Goal: Information Seeking & Learning: Learn about a topic

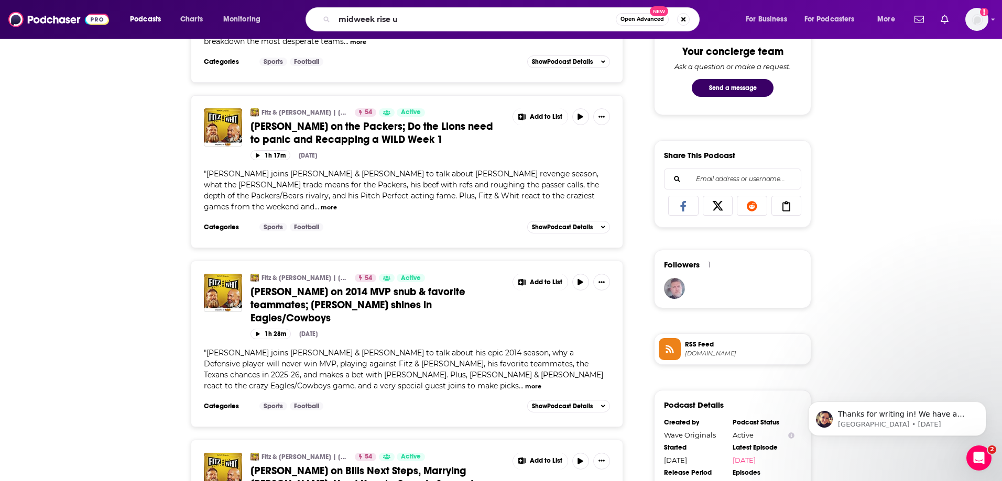
type input "midweek rise uo"
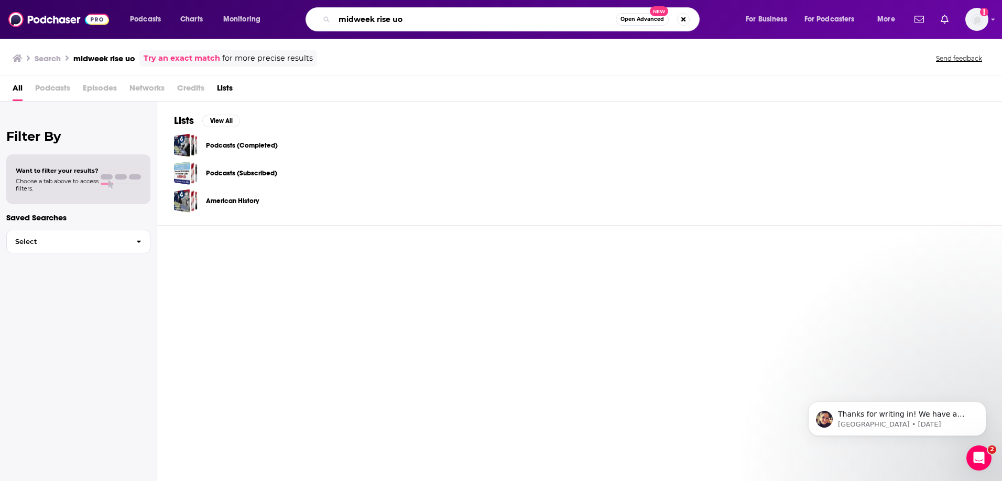
click at [442, 23] on input "midweek rise uo" at bounding box center [474, 19] width 281 height 17
type input "midweek rise up"
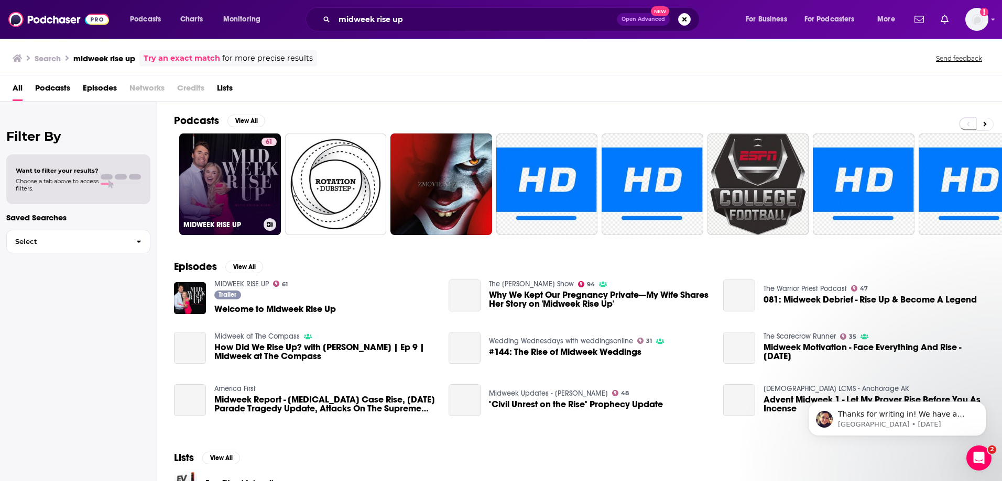
click at [225, 170] on link "61 MIDWEEK RISE UP" at bounding box center [230, 185] width 102 height 102
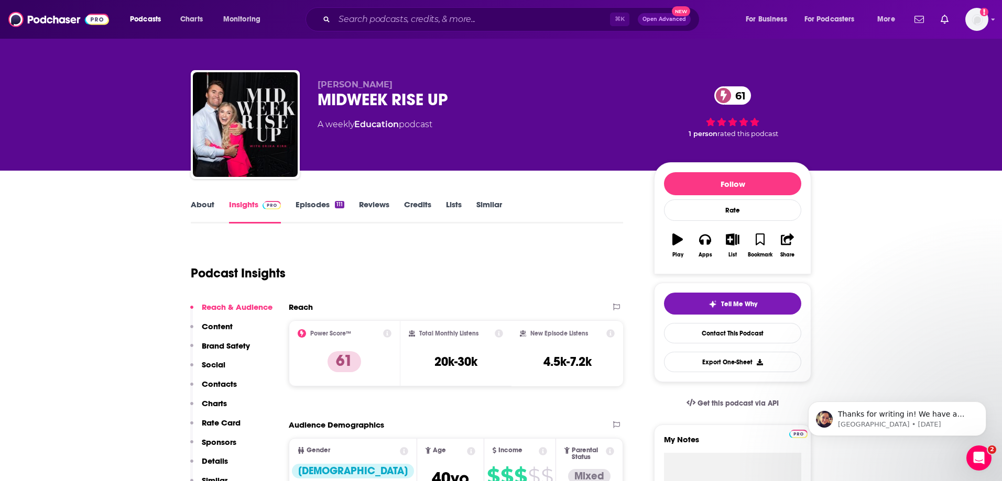
click at [308, 203] on link "Episodes 111" at bounding box center [319, 212] width 49 height 24
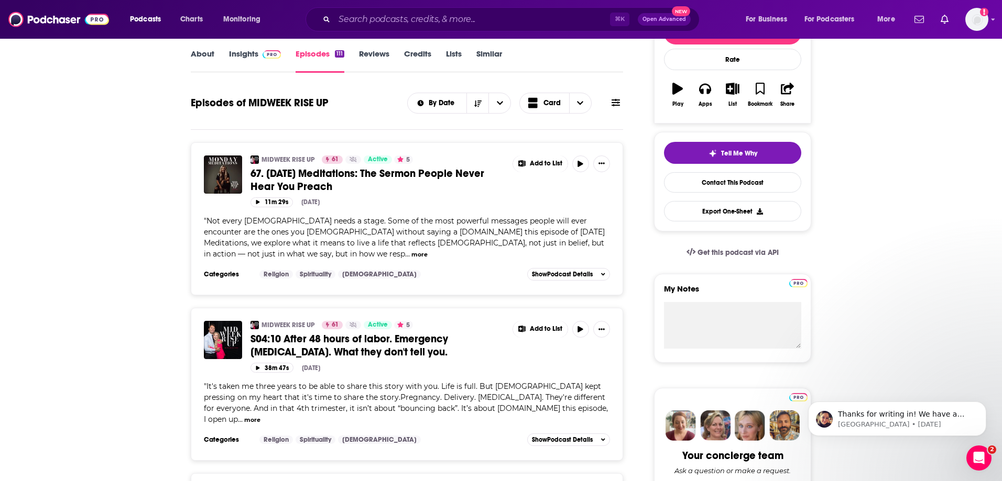
scroll to position [150, 0]
